Goal: Communication & Community: Answer question/provide support

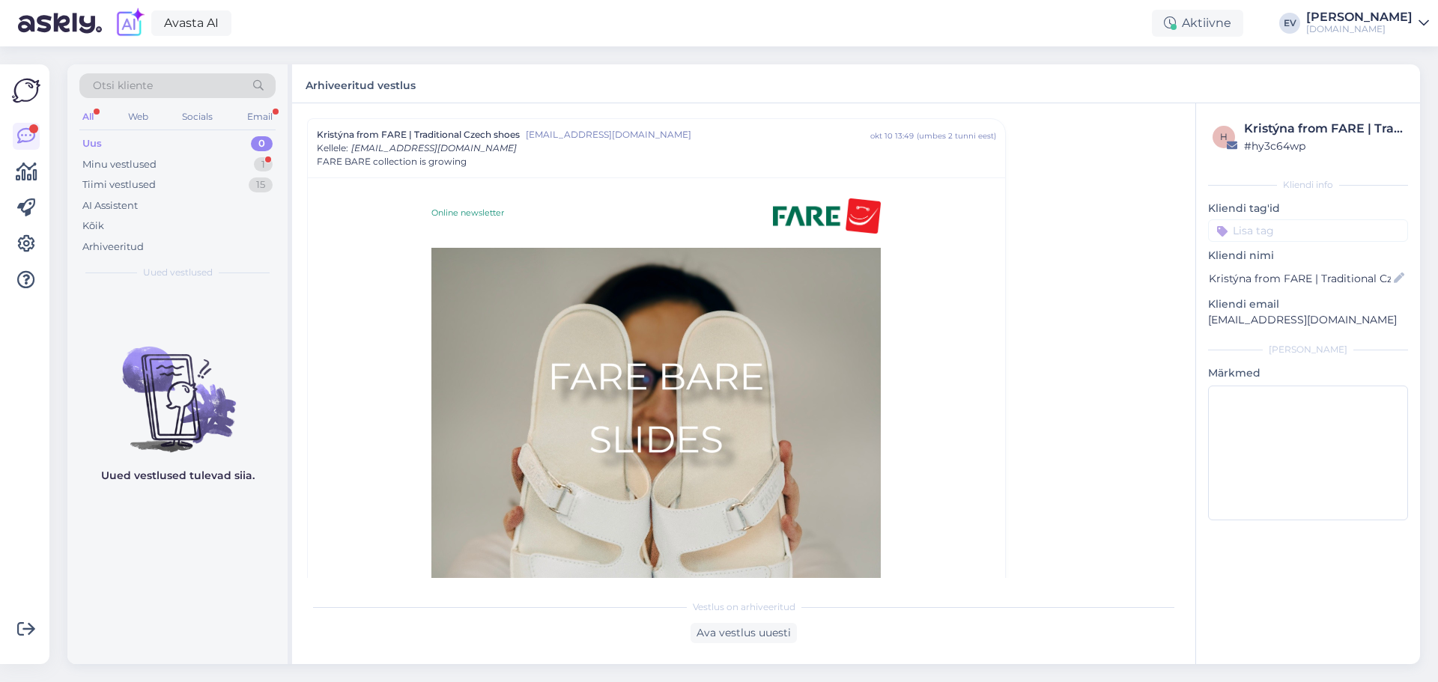
scroll to position [190, 0]
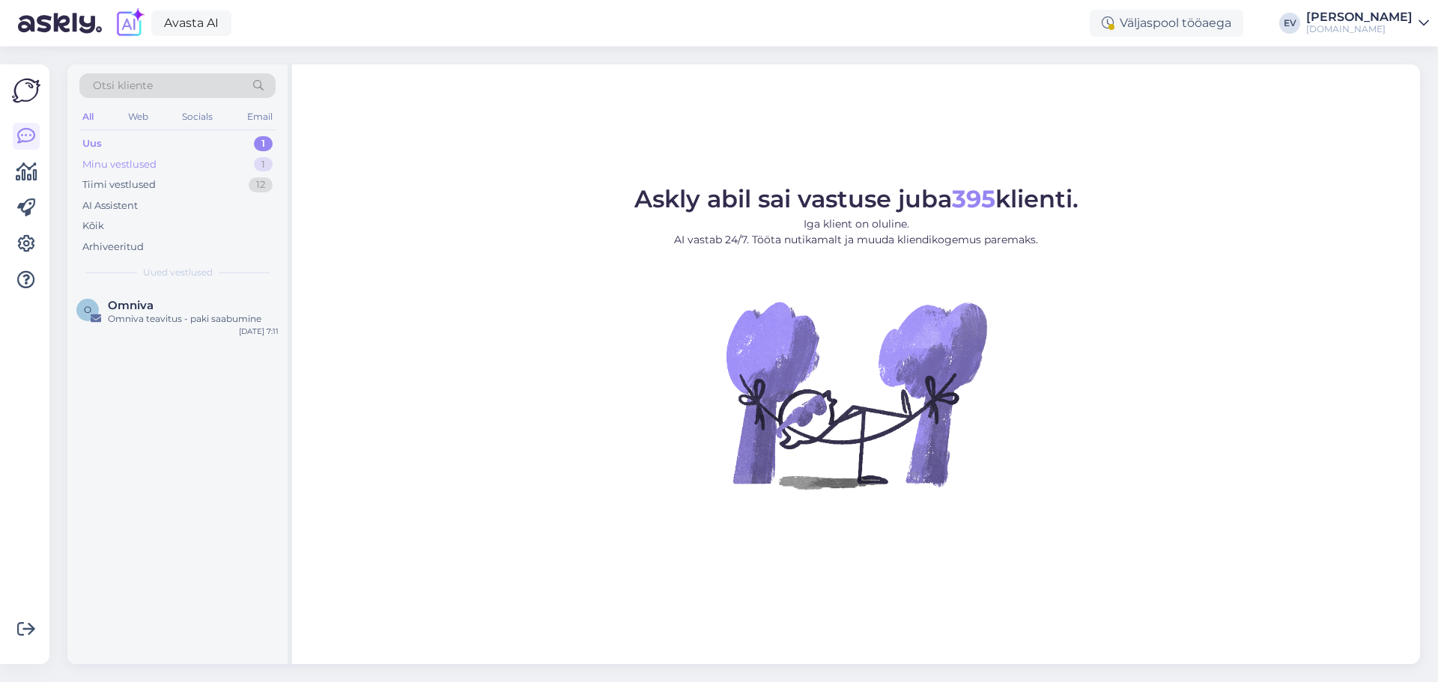
click at [197, 168] on div "Minu vestlused 1" at bounding box center [177, 164] width 196 height 21
click at [234, 300] on div "KOEL.SHOES" at bounding box center [193, 305] width 171 height 13
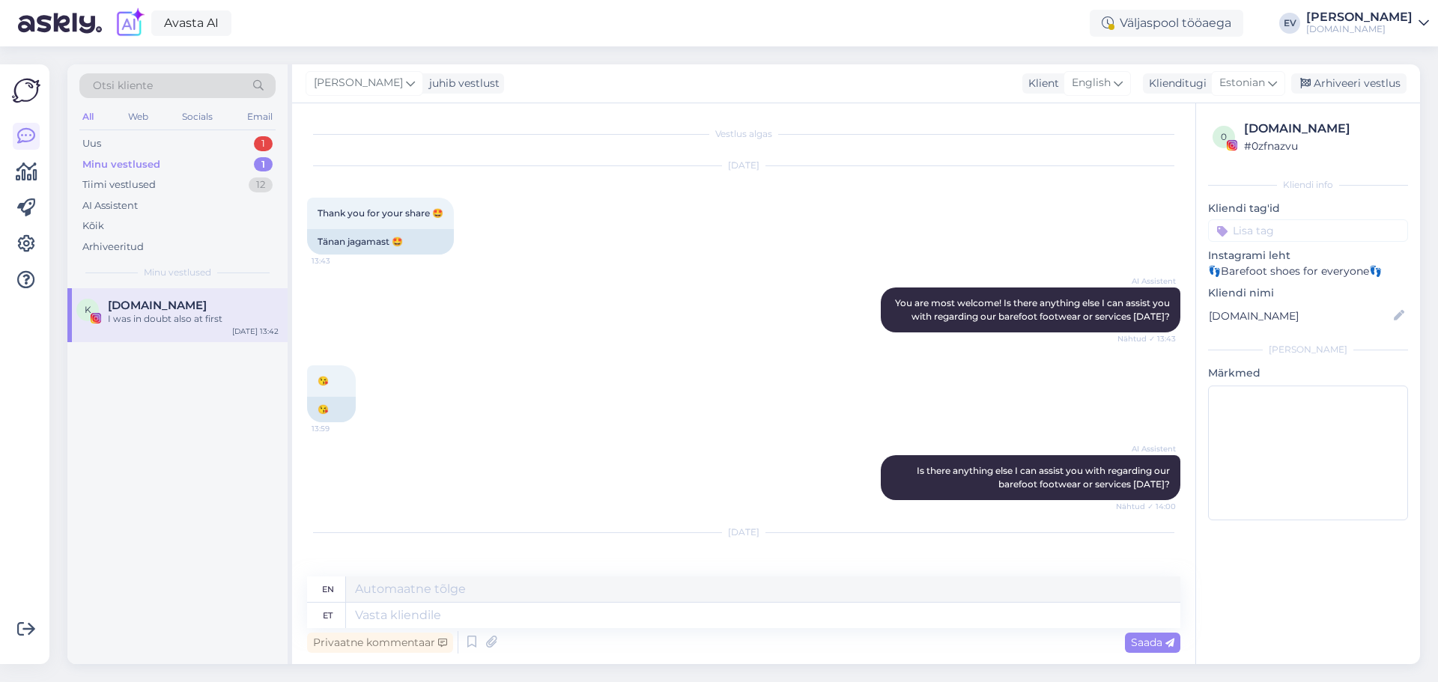
click at [1350, 24] on div "[DOMAIN_NAME]" at bounding box center [1359, 29] width 106 height 12
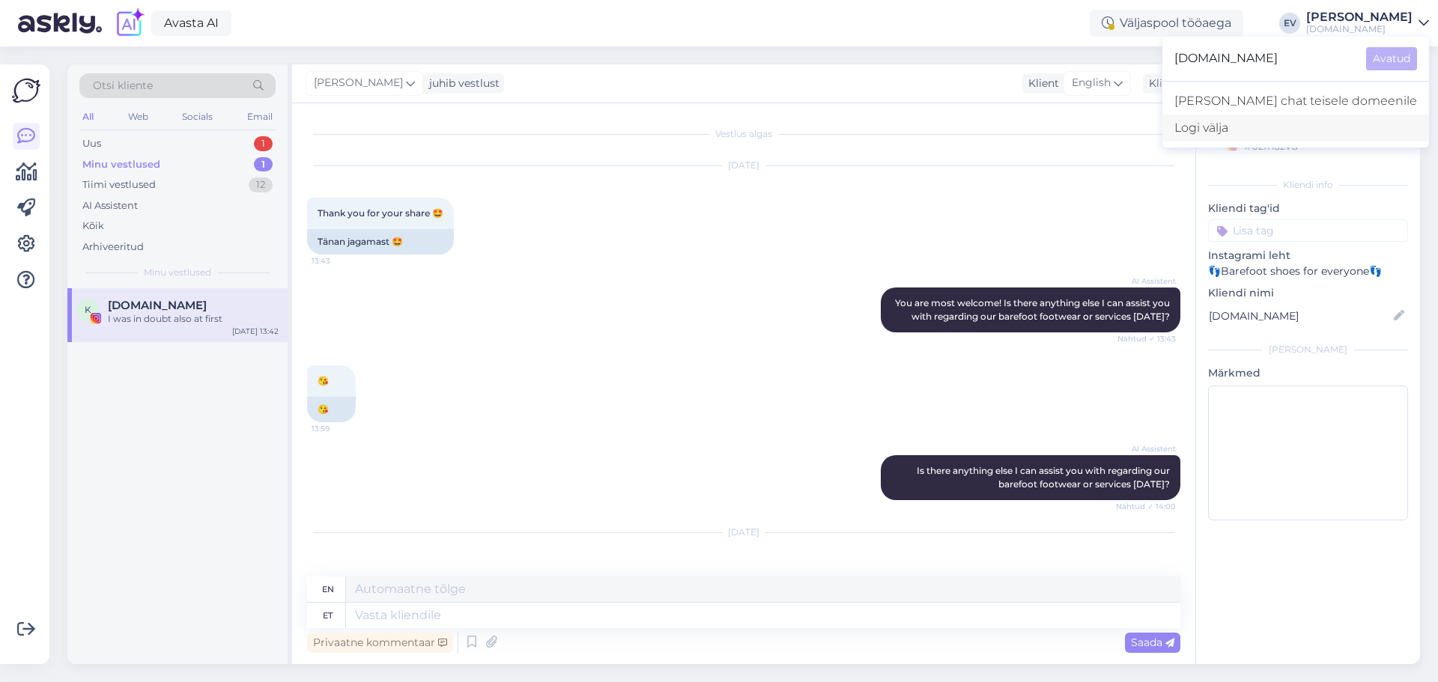
click at [1275, 131] on div "Logi välja" at bounding box center [1295, 128] width 267 height 27
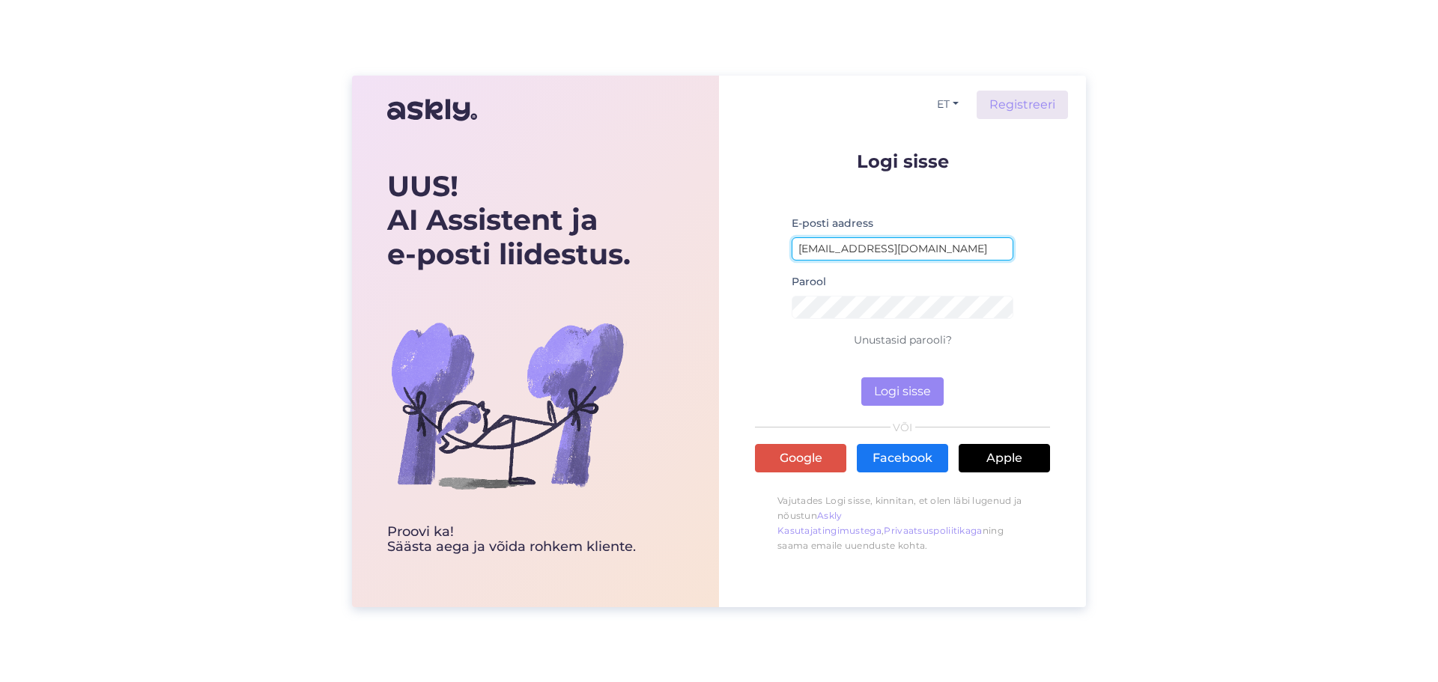
click at [875, 245] on input "[EMAIL_ADDRESS][DOMAIN_NAME]" at bounding box center [903, 248] width 222 height 23
type input "[EMAIL_ADDRESS][DOMAIN_NAME]"
click at [898, 394] on button "Logi sisse" at bounding box center [902, 391] width 82 height 28
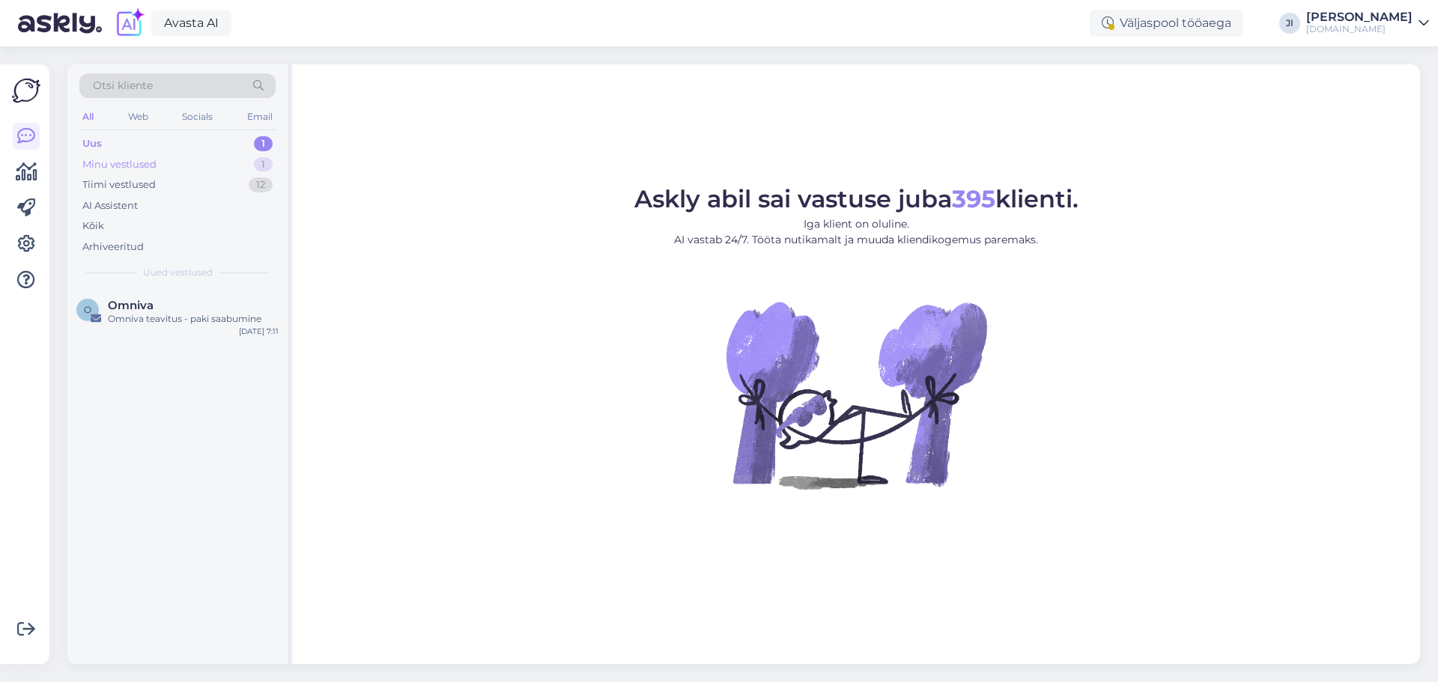
click at [219, 165] on div "Minu vestlused 1" at bounding box center [177, 164] width 196 height 21
click at [242, 152] on div "Uus 1" at bounding box center [177, 143] width 196 height 21
click at [231, 168] on div "Minu vestlused 1" at bounding box center [177, 164] width 196 height 21
click at [202, 167] on div "Minu vestlused 1" at bounding box center [177, 164] width 196 height 21
click at [213, 145] on div "Uus 1" at bounding box center [177, 143] width 196 height 21
